Goal: Information Seeking & Learning: Check status

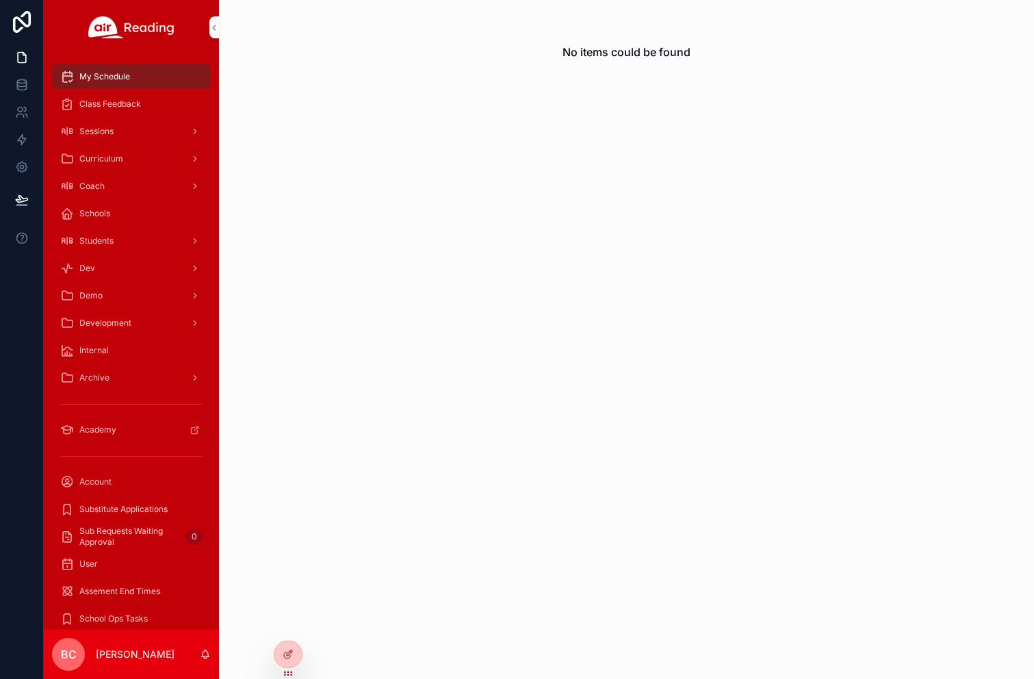
click at [0, 0] on div at bounding box center [0, 0] width 0 height 0
click at [0, 0] on icon at bounding box center [0, 0] width 0 height 0
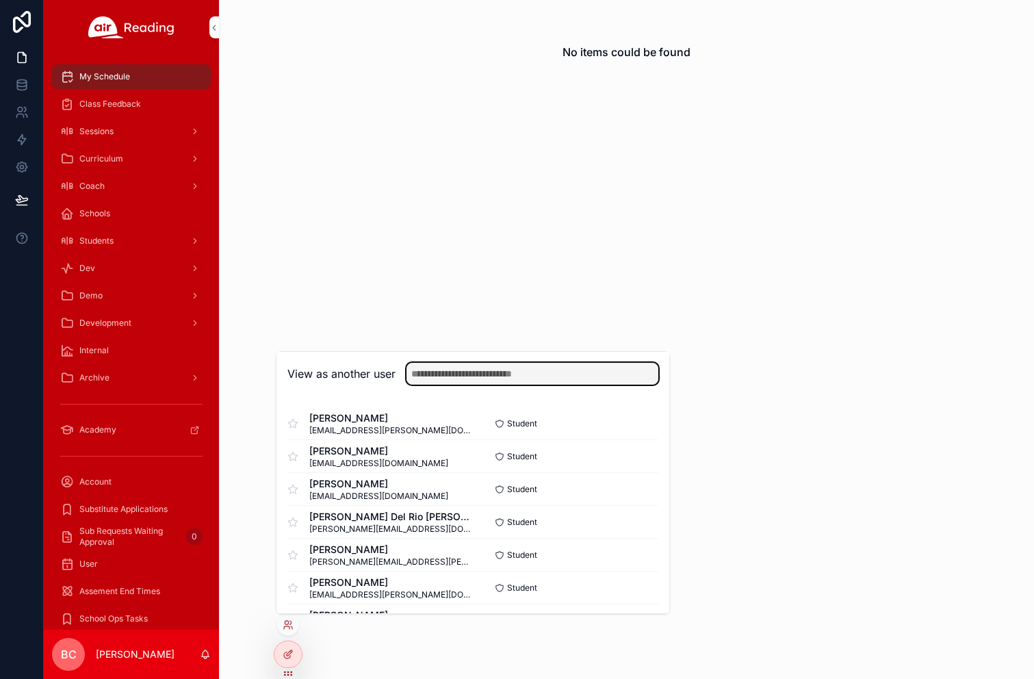
click at [436, 367] on input "text" at bounding box center [532, 374] width 252 height 22
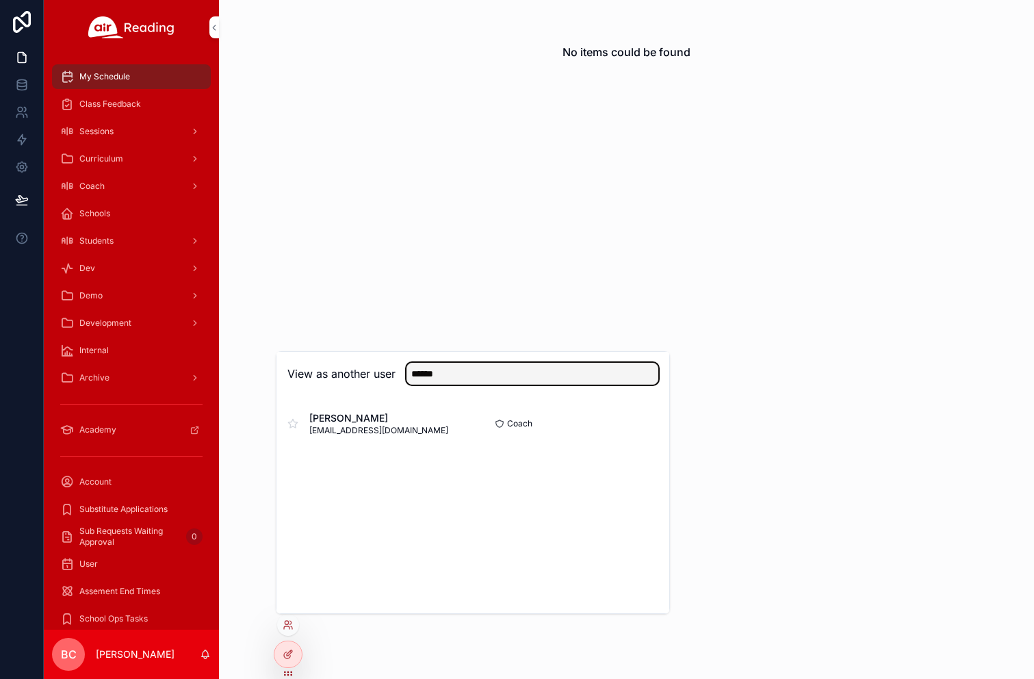
type input "******"
click at [0, 0] on button "Select" at bounding box center [0, 0] width 0 height 0
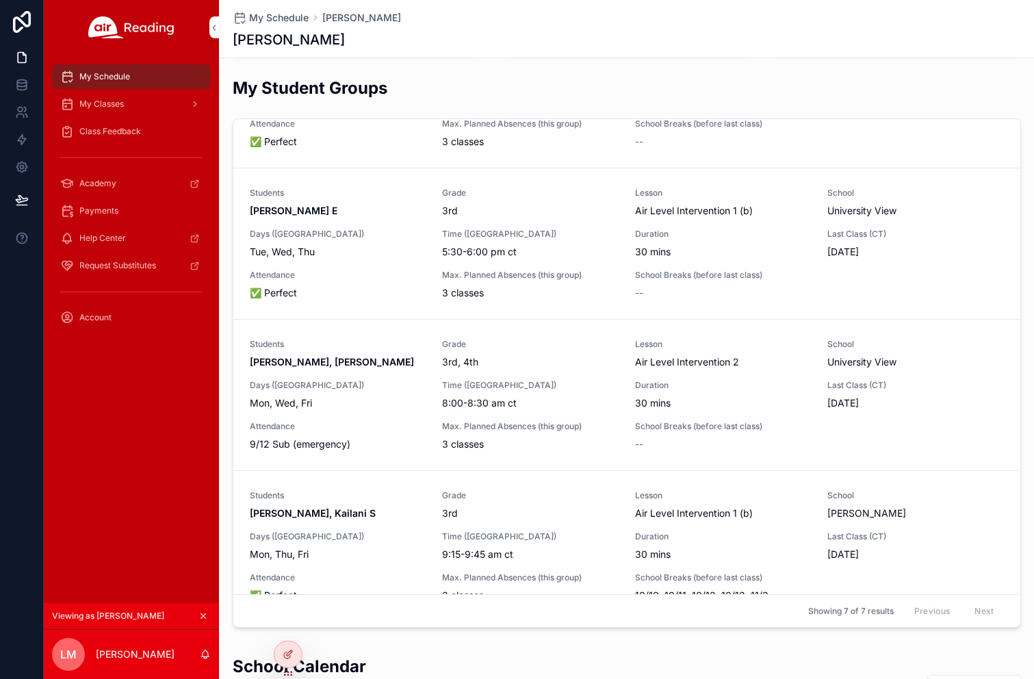
scroll to position [417, 0]
click at [143, 101] on div "My Classes" at bounding box center [131, 104] width 142 height 22
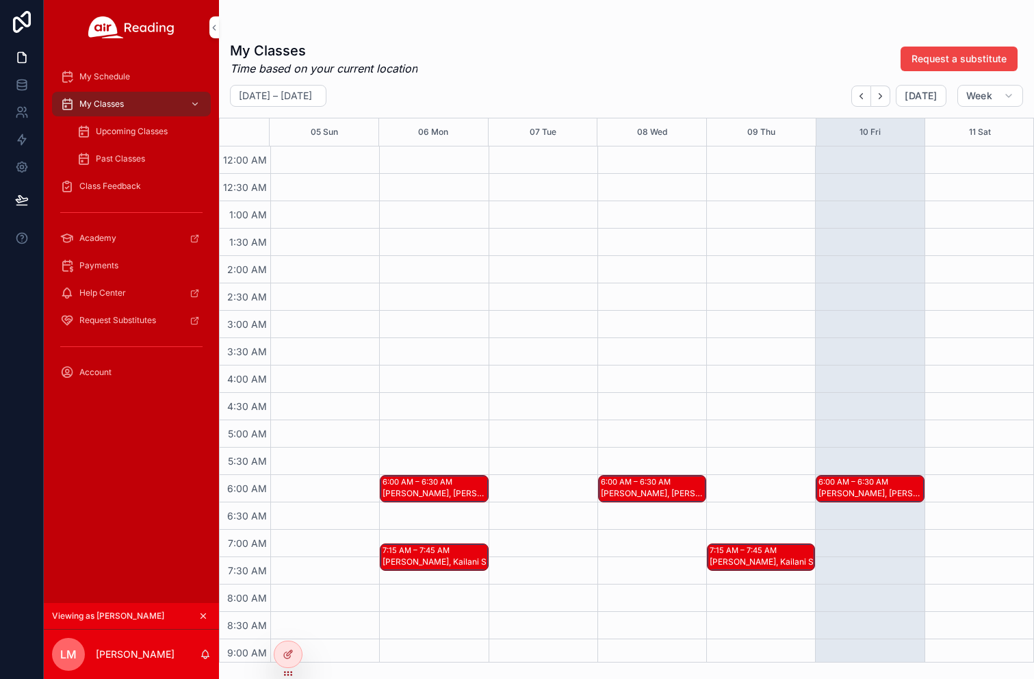
click at [135, 84] on div "My Schedule" at bounding box center [131, 77] width 142 height 22
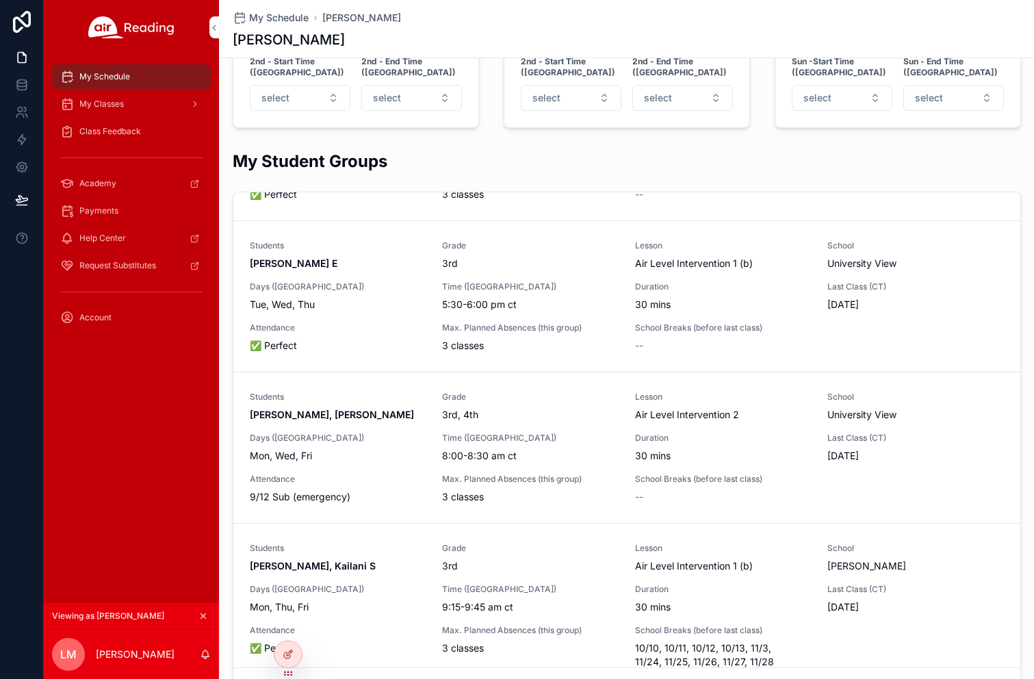
scroll to position [497, 0]
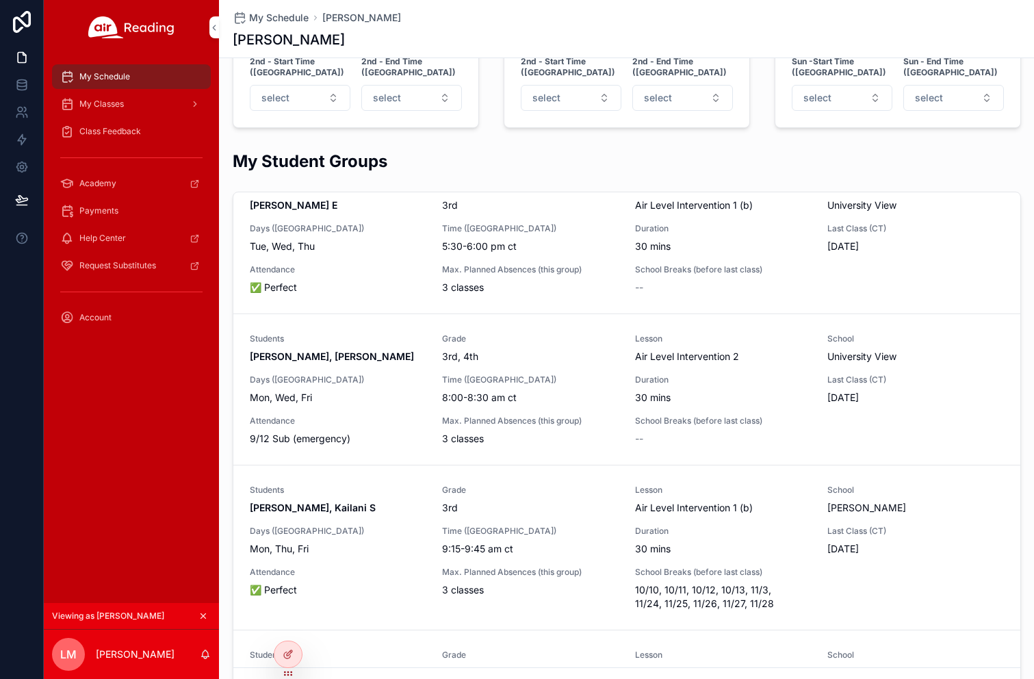
click at [150, 94] on div "My Classes" at bounding box center [131, 104] width 142 height 22
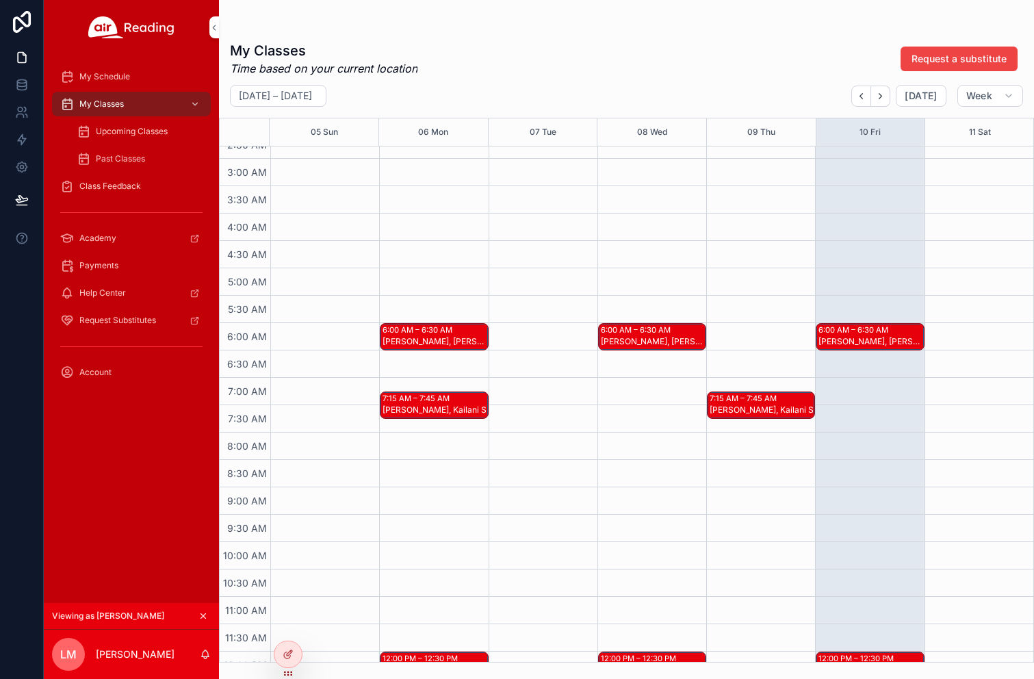
scroll to position [154, 0]
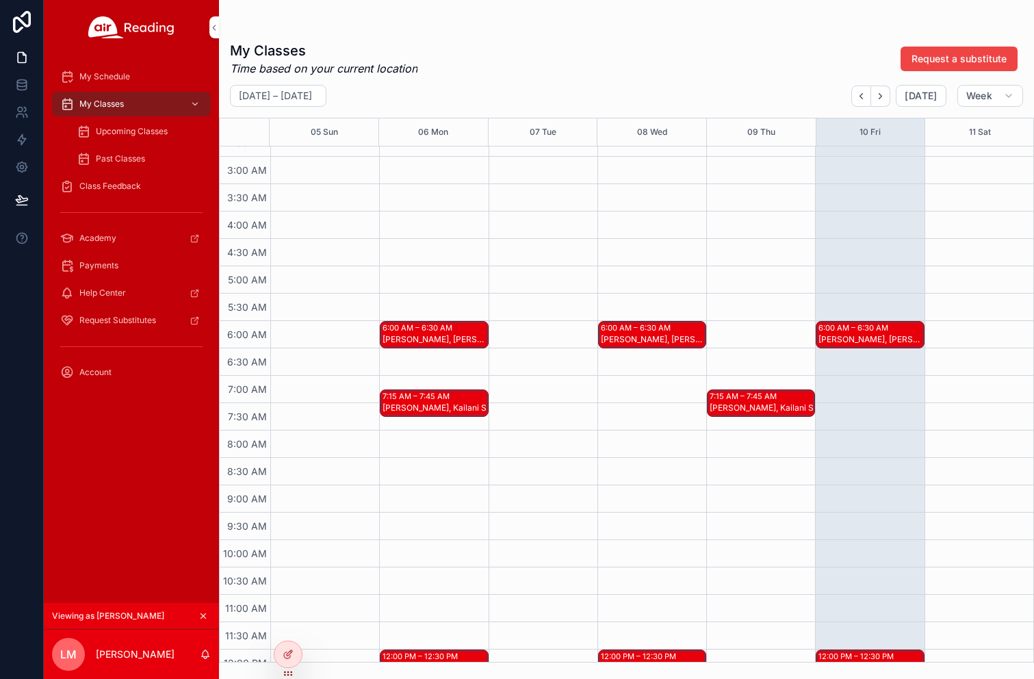
click at [463, 340] on div "Levi W, Anna V" at bounding box center [434, 339] width 104 height 11
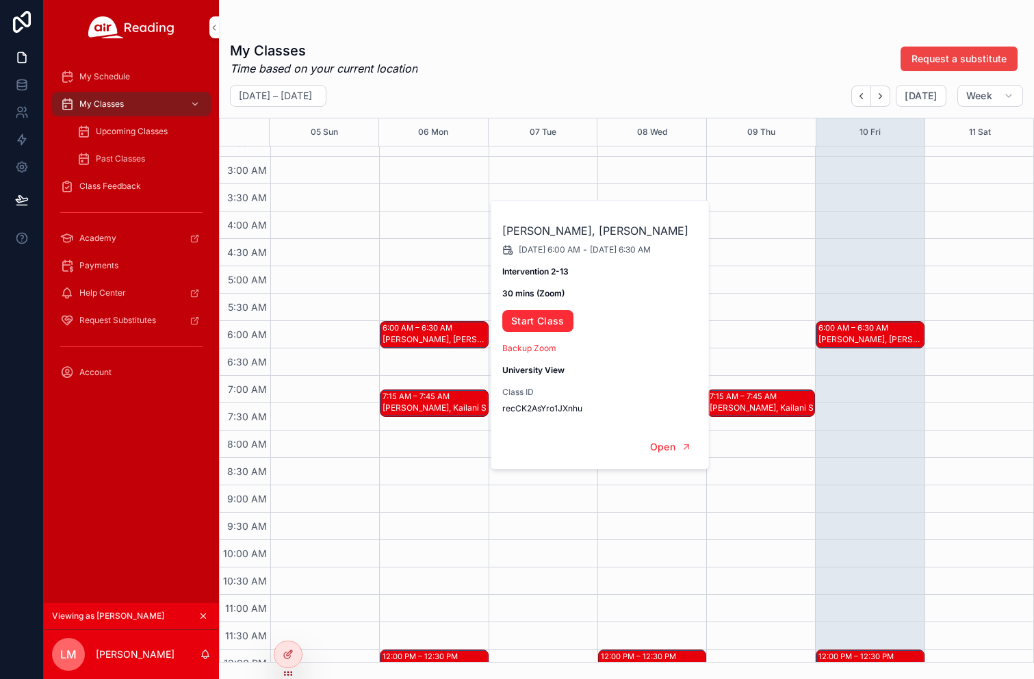
click at [445, 247] on div "6:00 AM – 6:30 AM Levi W, Anna V 7:15 AM – 7:45 AM Critza M, Kailani S 12:00 PM…" at bounding box center [433, 648] width 109 height 1313
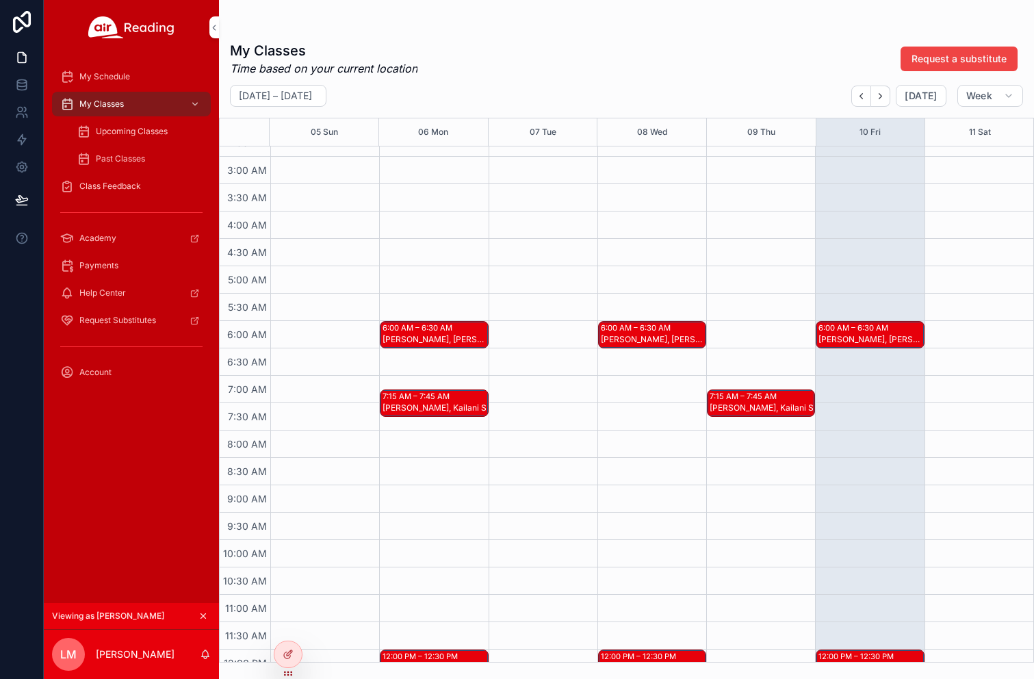
click at [163, 127] on span "Upcoming Classes" at bounding box center [132, 131] width 72 height 11
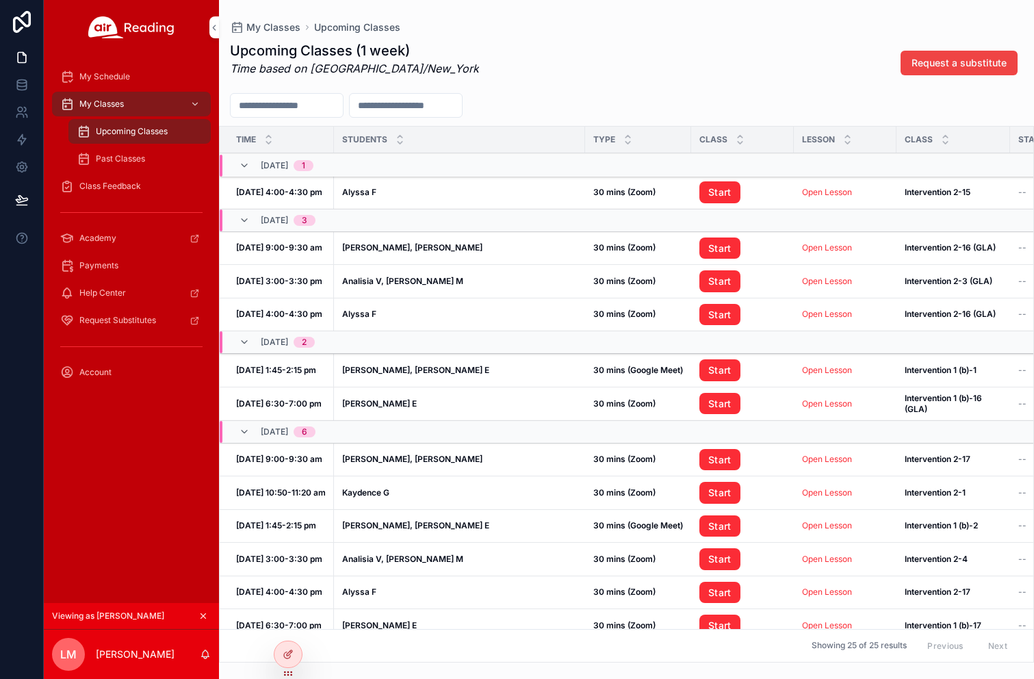
click at [148, 160] on div "Past Classes" at bounding box center [140, 159] width 126 height 22
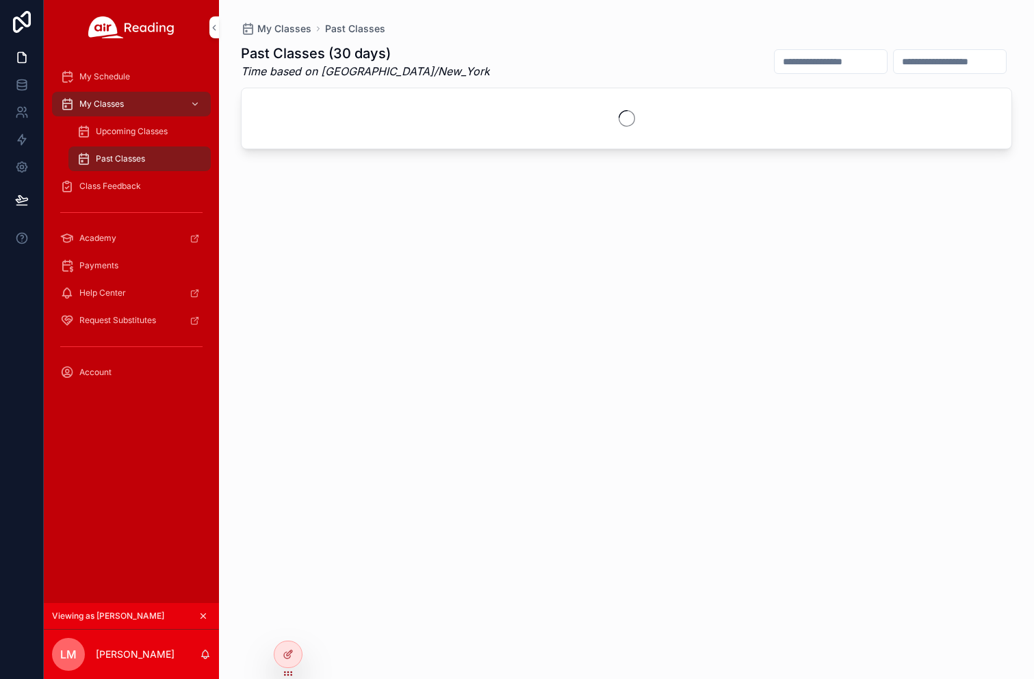
click at [138, 185] on span "Class Feedback" at bounding box center [110, 186] width 62 height 11
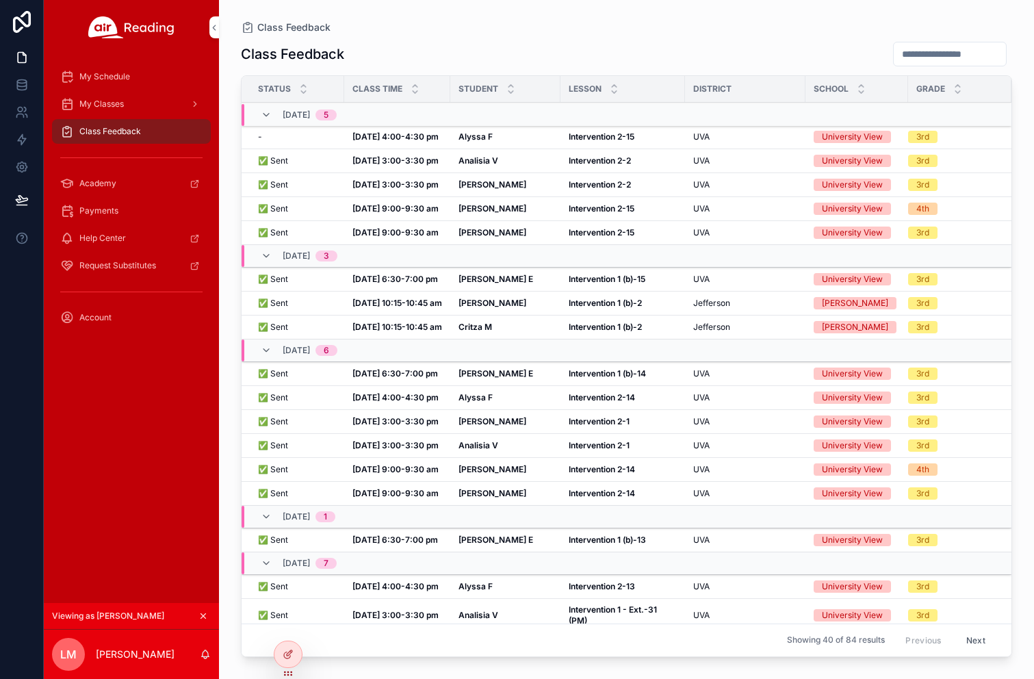
click at [397, 208] on strong "Oct 10, 9:00-9:30 am" at bounding box center [395, 208] width 86 height 10
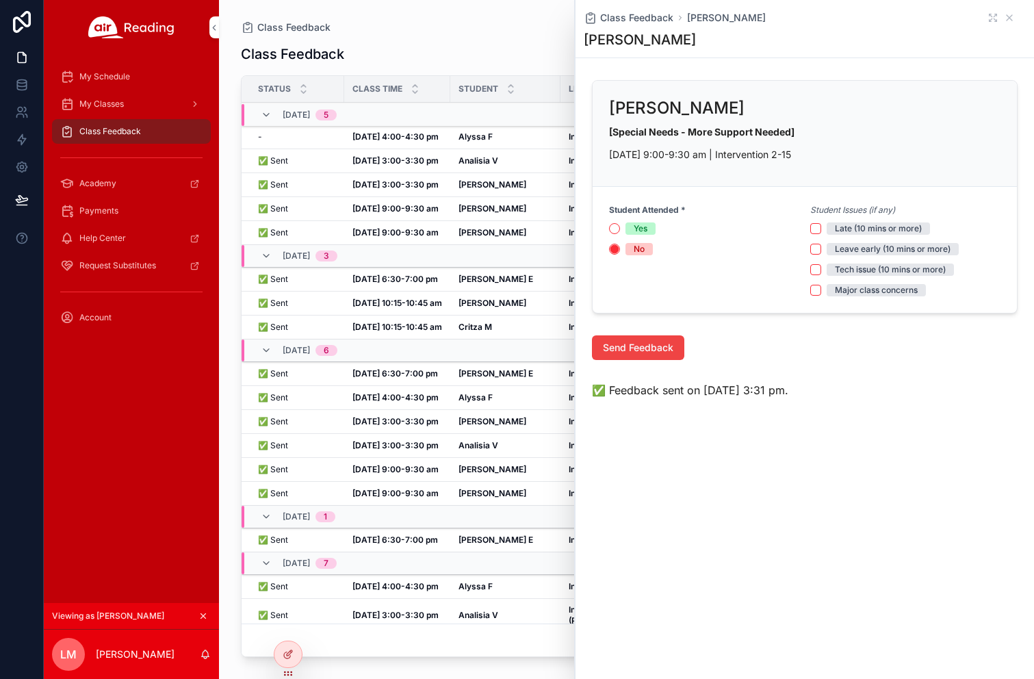
click at [472, 326] on strong "Critza M" at bounding box center [475, 327] width 34 height 10
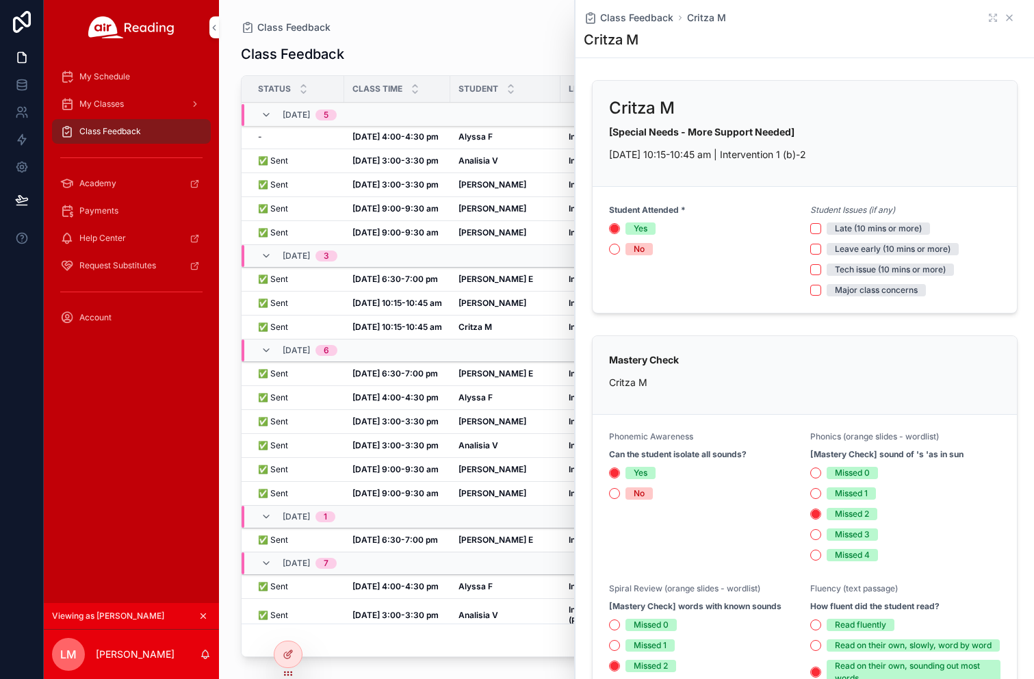
click at [1014, 18] on icon "scrollable content" at bounding box center [1009, 17] width 11 height 11
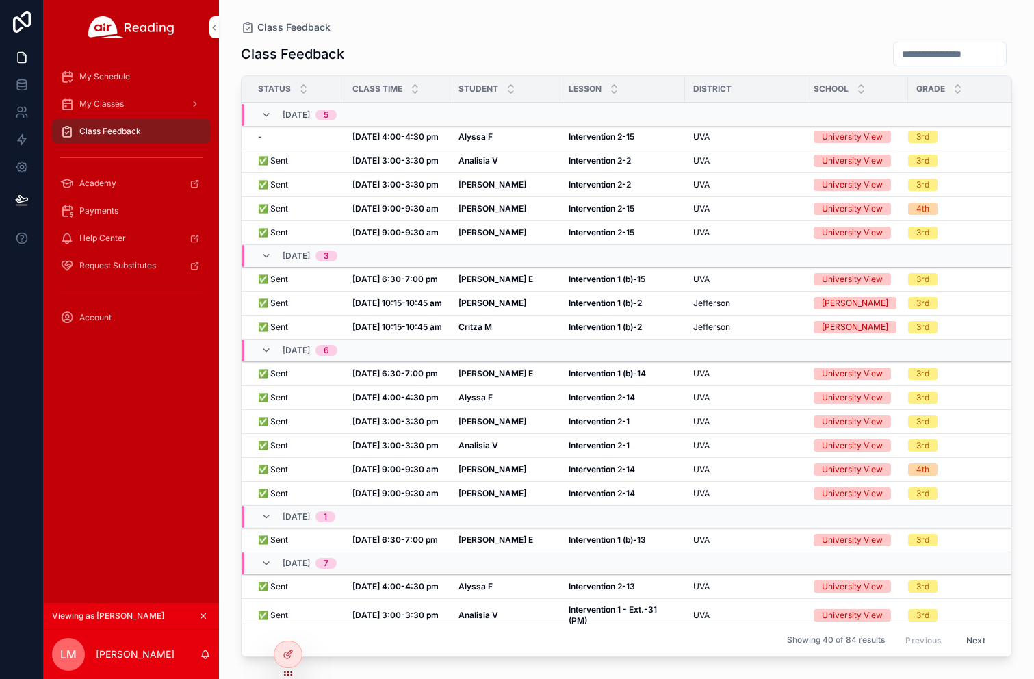
click at [468, 323] on strong "Critza M" at bounding box center [475, 327] width 34 height 10
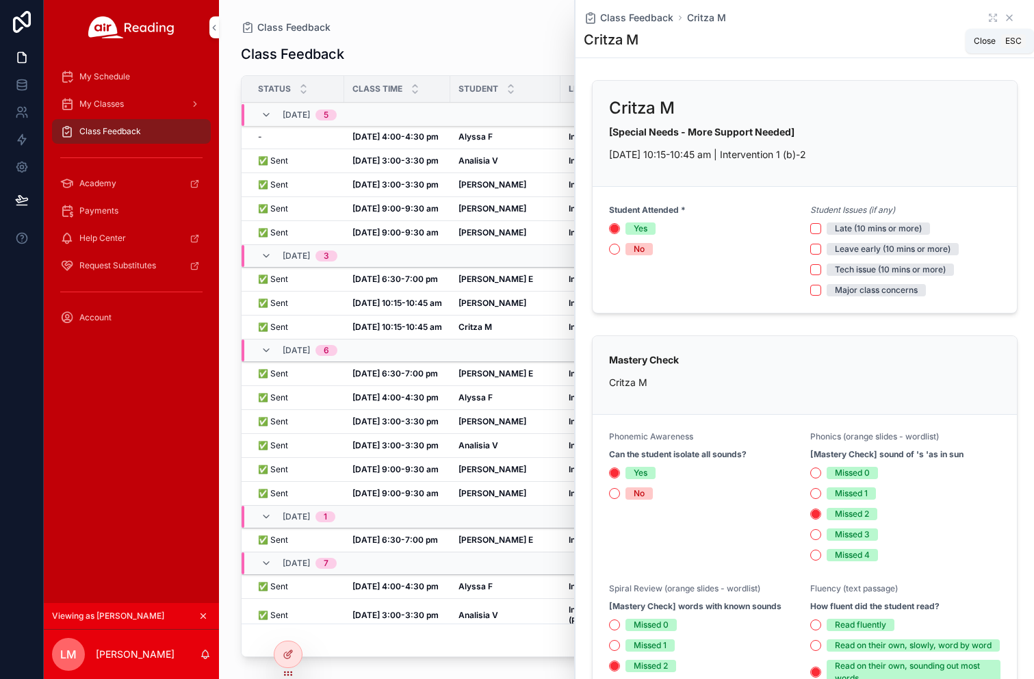
click at [1008, 19] on icon "scrollable content" at bounding box center [1009, 17] width 11 height 11
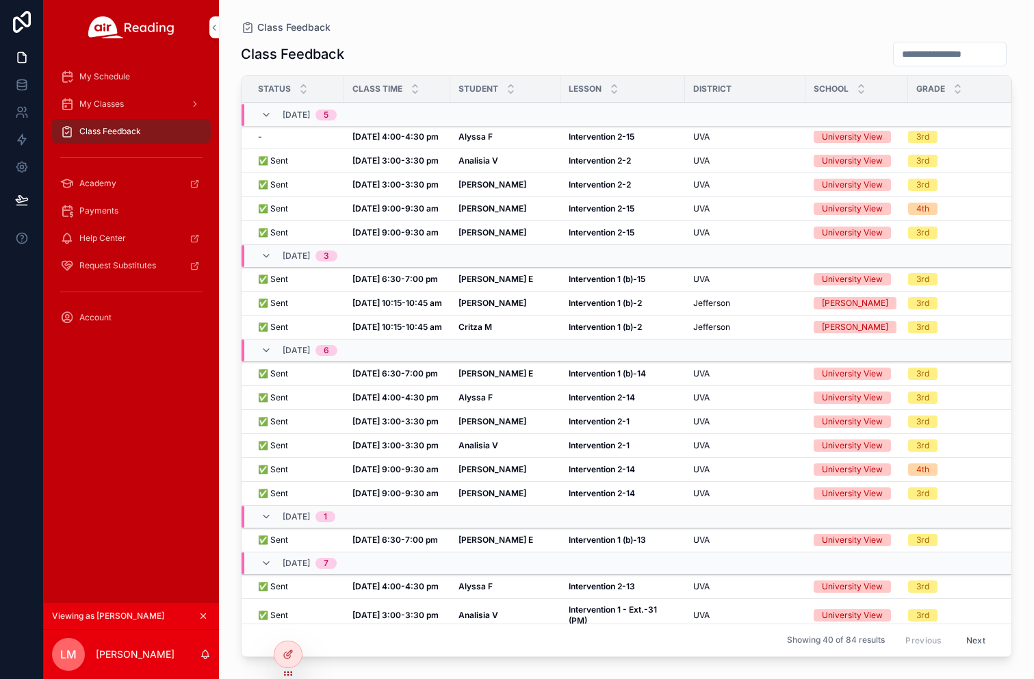
click at [417, 300] on strong "Oct 9, 10:15-10:45 am" at bounding box center [397, 303] width 90 height 10
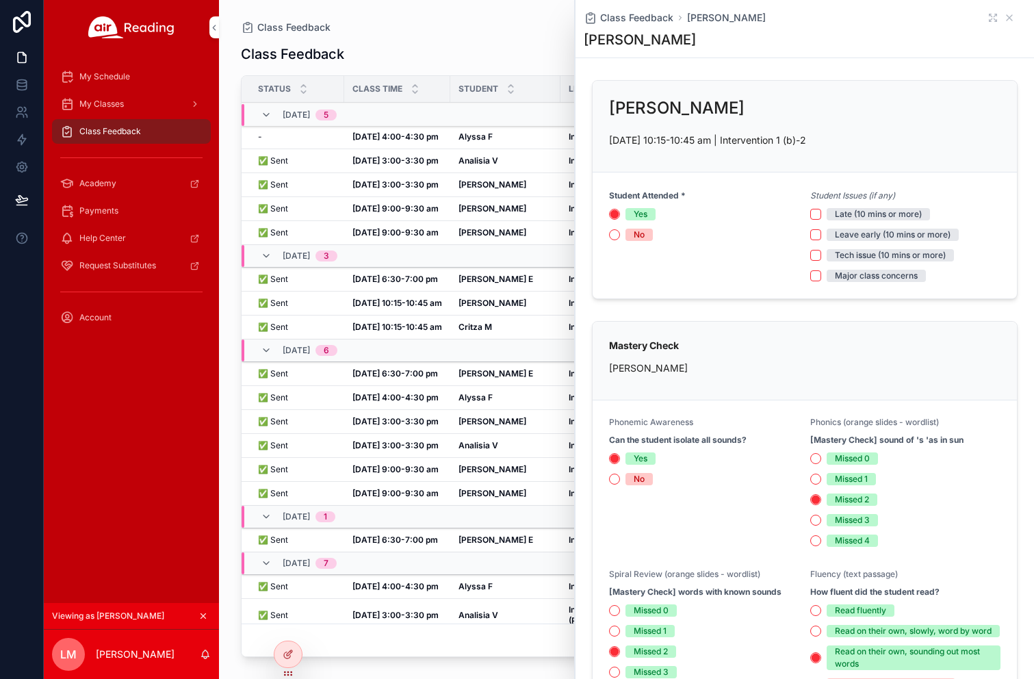
click at [413, 279] on strong "Oct 9, 6:30-7:00 pm" at bounding box center [395, 279] width 86 height 10
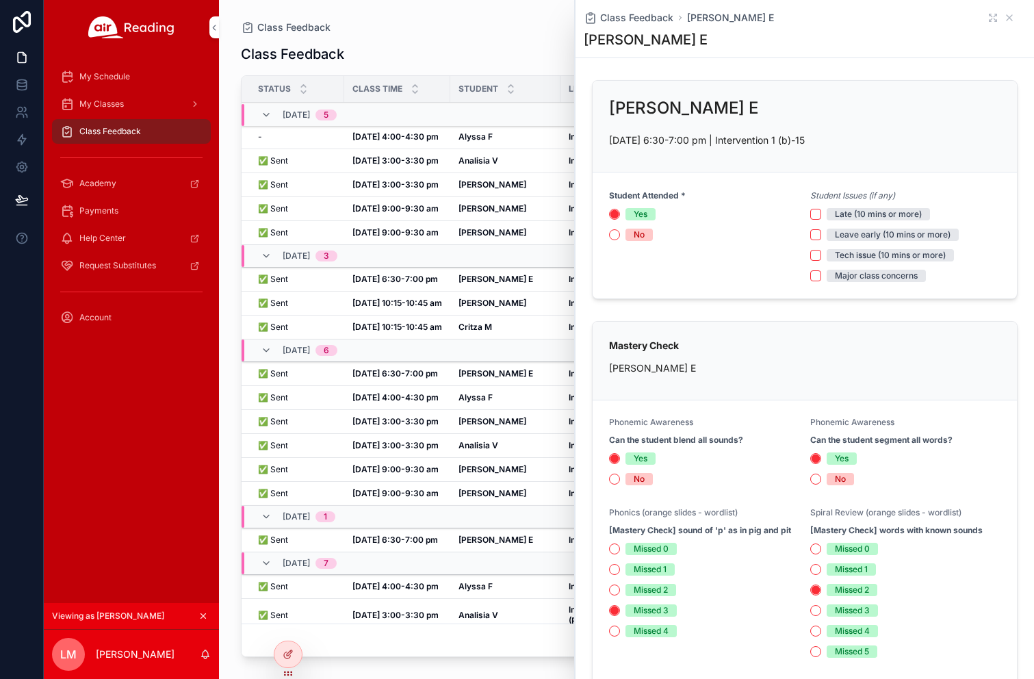
click at [408, 213] on strong "Oct 10, 9:00-9:30 am" at bounding box center [395, 208] width 86 height 10
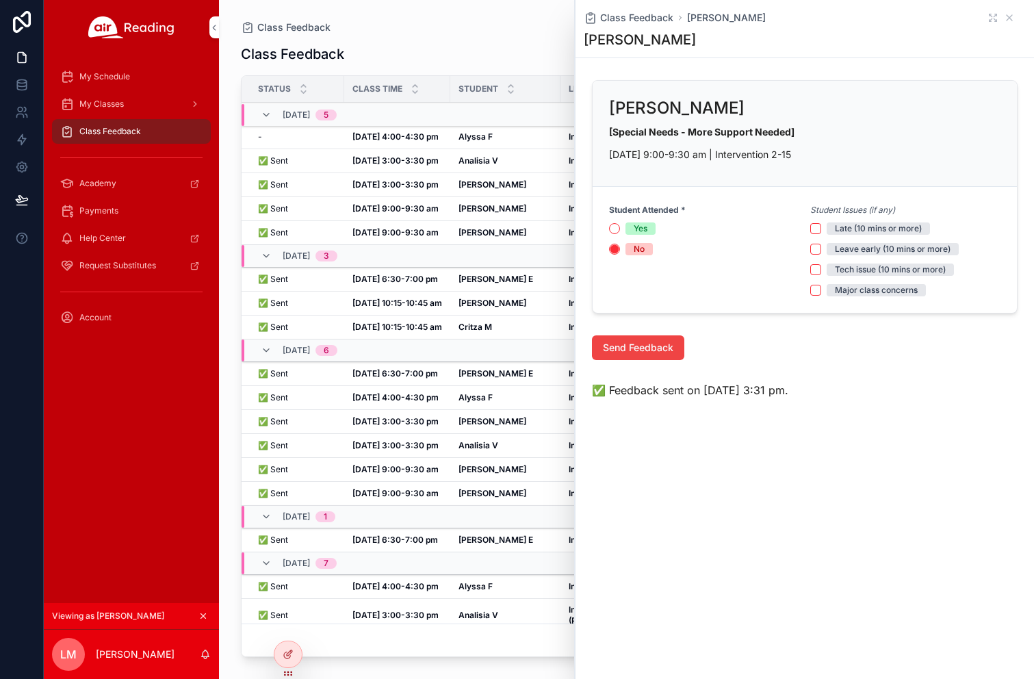
click at [420, 468] on strong "Oct 8, 9:00-9:30 am" at bounding box center [395, 469] width 86 height 10
click at [0, 0] on icon at bounding box center [0, 0] width 0 height 0
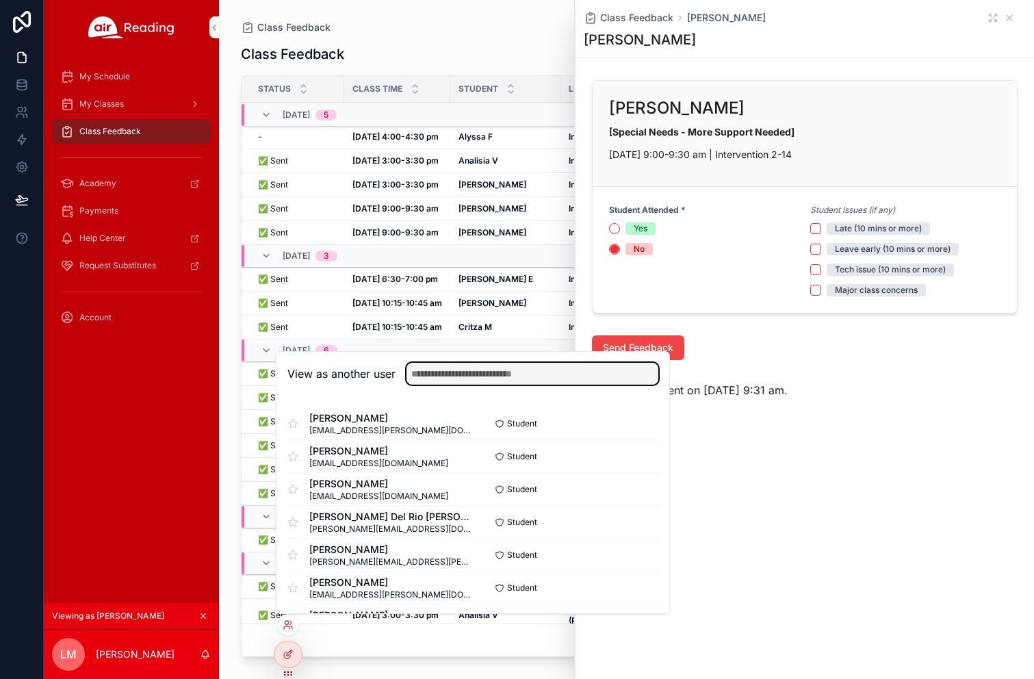
click at [469, 367] on input "text" at bounding box center [532, 374] width 252 height 22
type input "*"
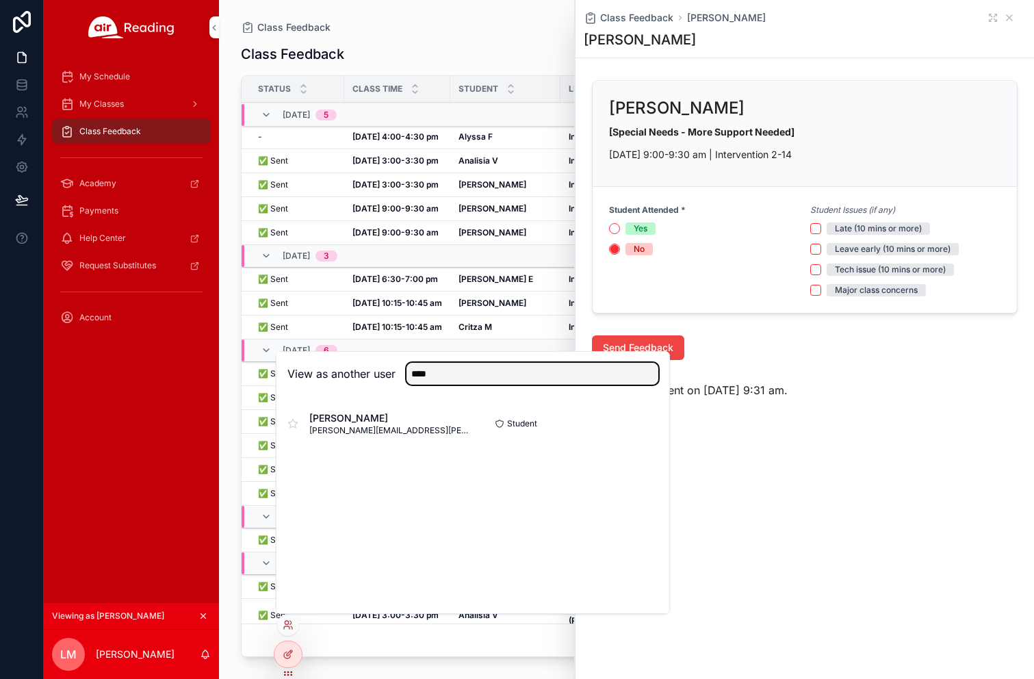
type input "****"
click at [0, 0] on button "Select" at bounding box center [0, 0] width 0 height 0
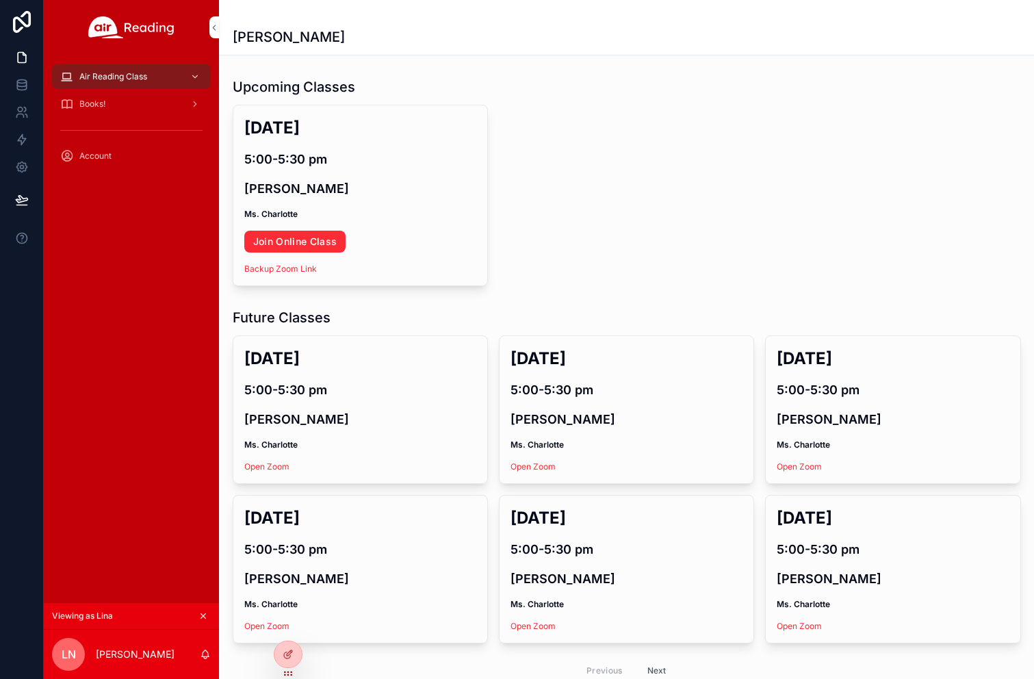
click at [0, 0] on icon at bounding box center [0, 0] width 0 height 0
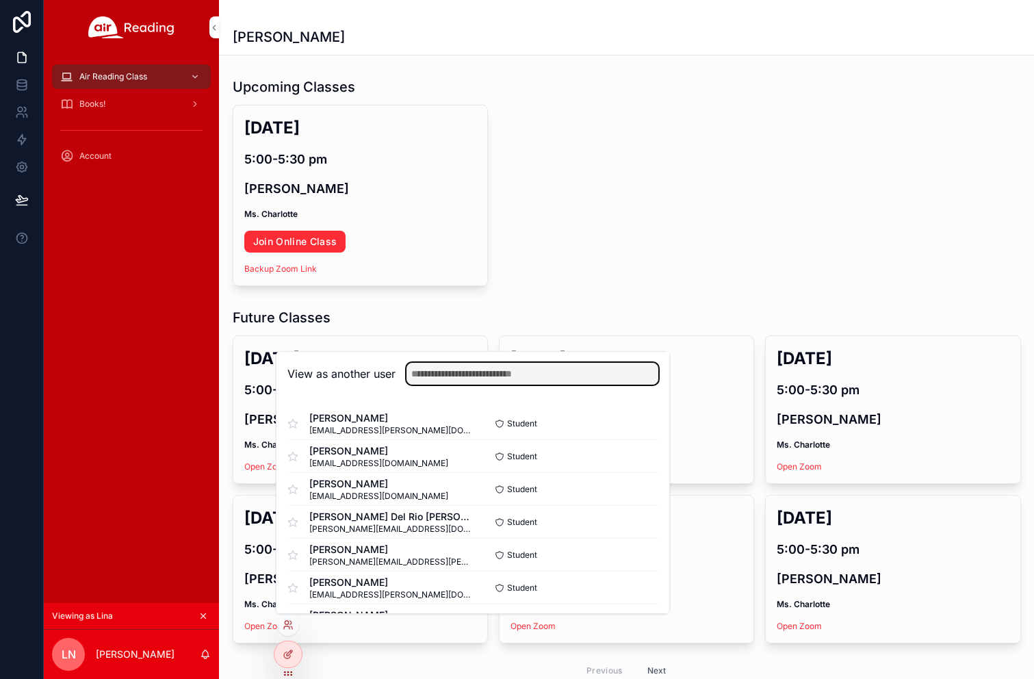
click at [454, 371] on input "text" at bounding box center [532, 374] width 252 height 22
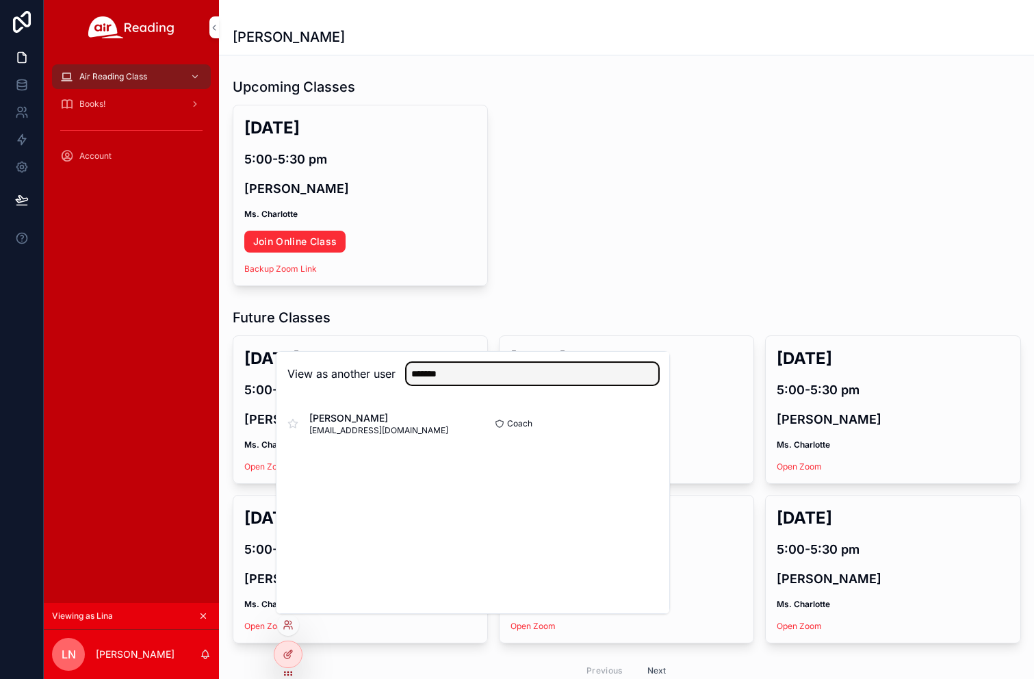
type input "*******"
click at [0, 0] on button "Select" at bounding box center [0, 0] width 0 height 0
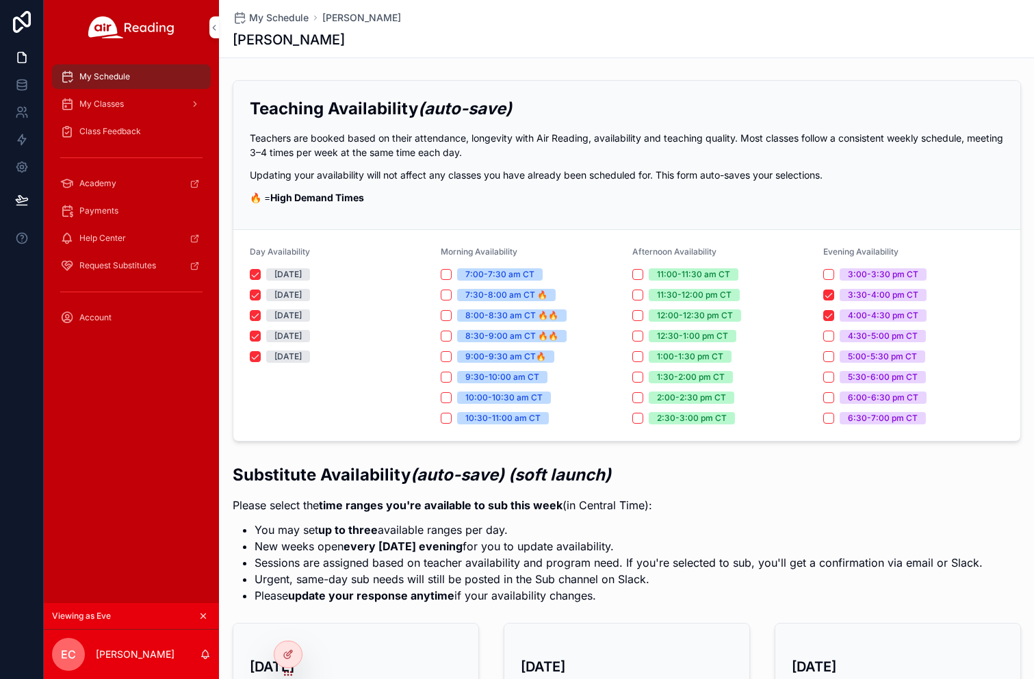
click at [114, 133] on span "Class Feedback" at bounding box center [110, 131] width 62 height 11
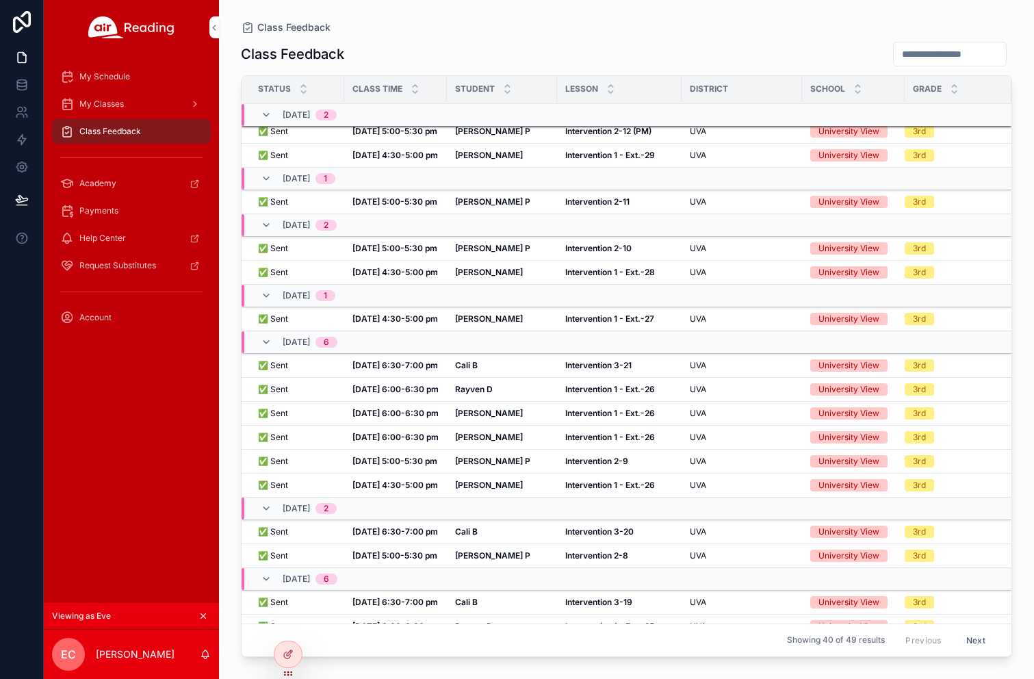
scroll to position [315, 0]
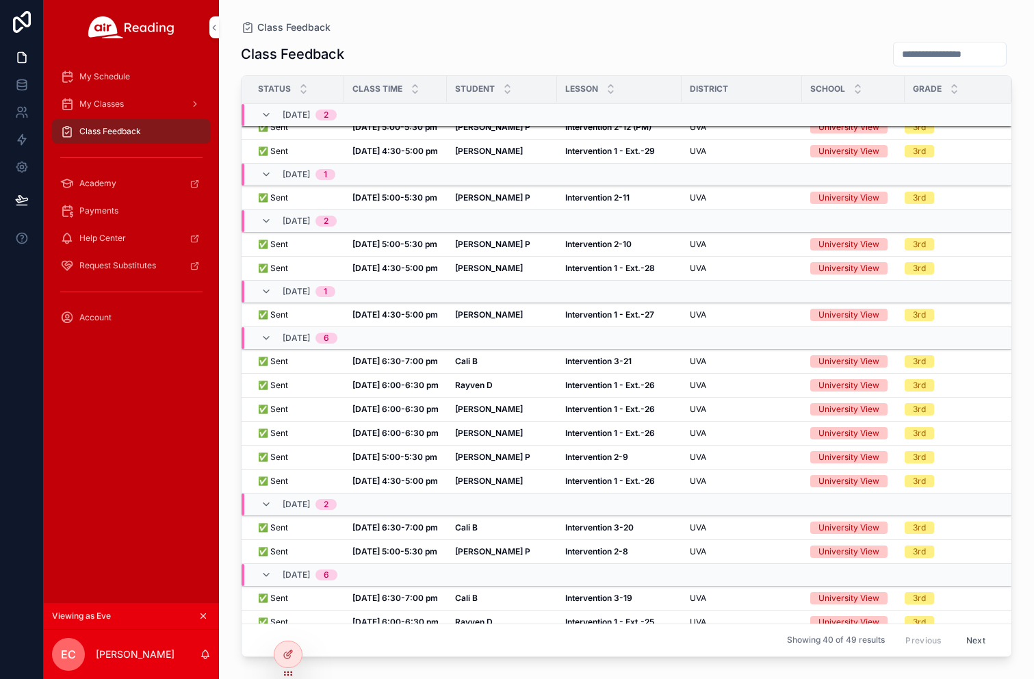
click at [498, 410] on div "Lina N Lina N" at bounding box center [502, 409] width 94 height 11
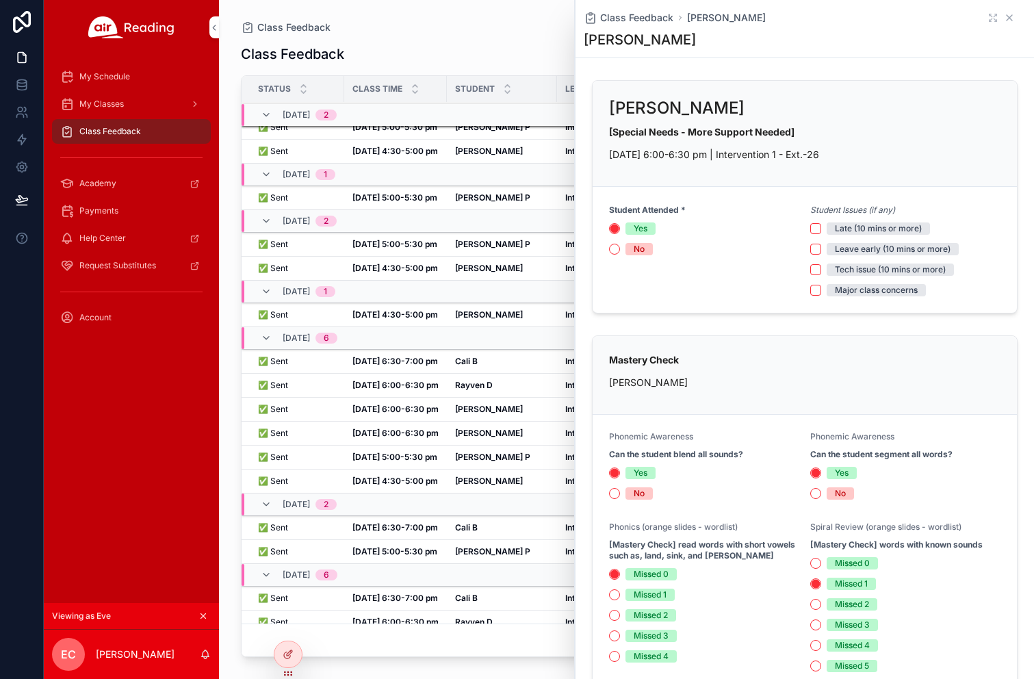
click at [1007, 20] on icon "scrollable content" at bounding box center [1008, 17] width 5 height 5
